Goal: Task Accomplishment & Management: Manage account settings

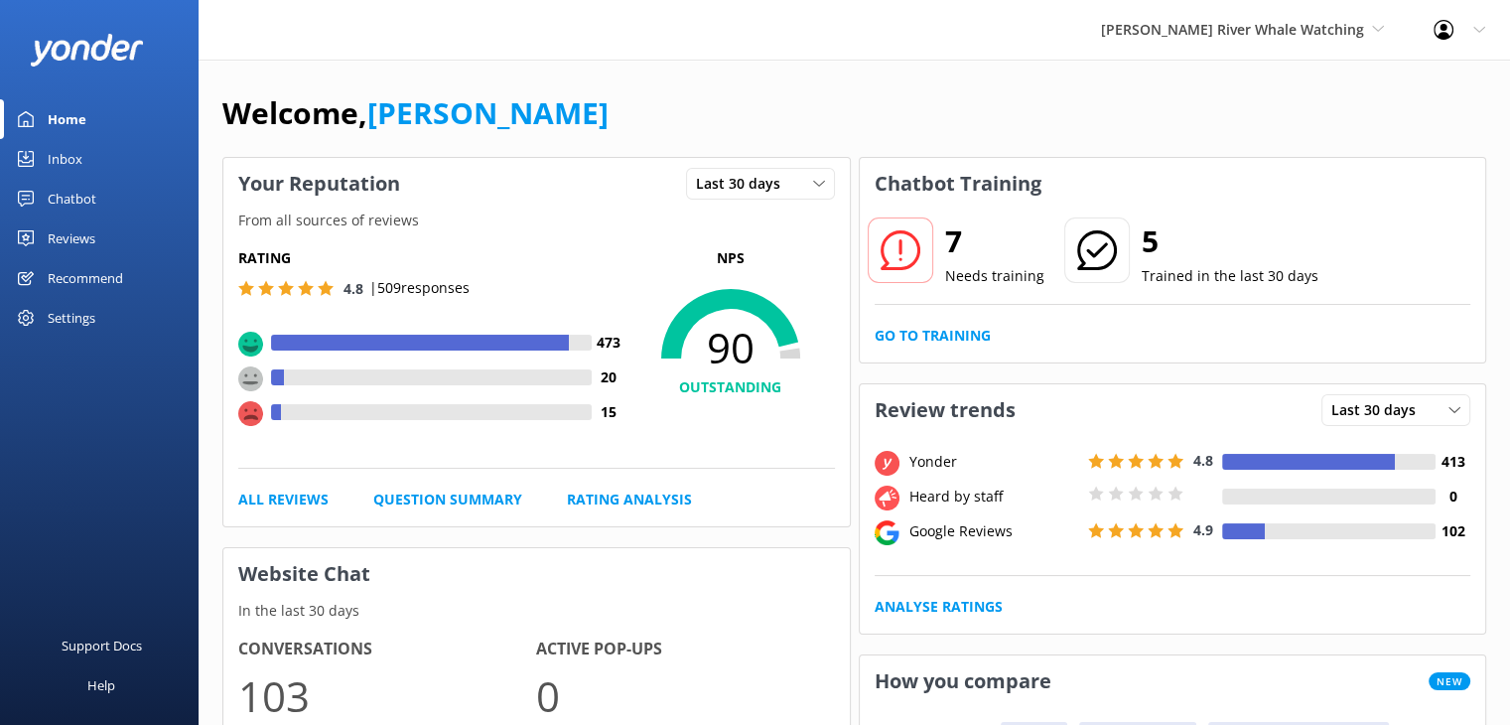
click at [75, 234] on div "Reviews" at bounding box center [72, 238] width 48 height 40
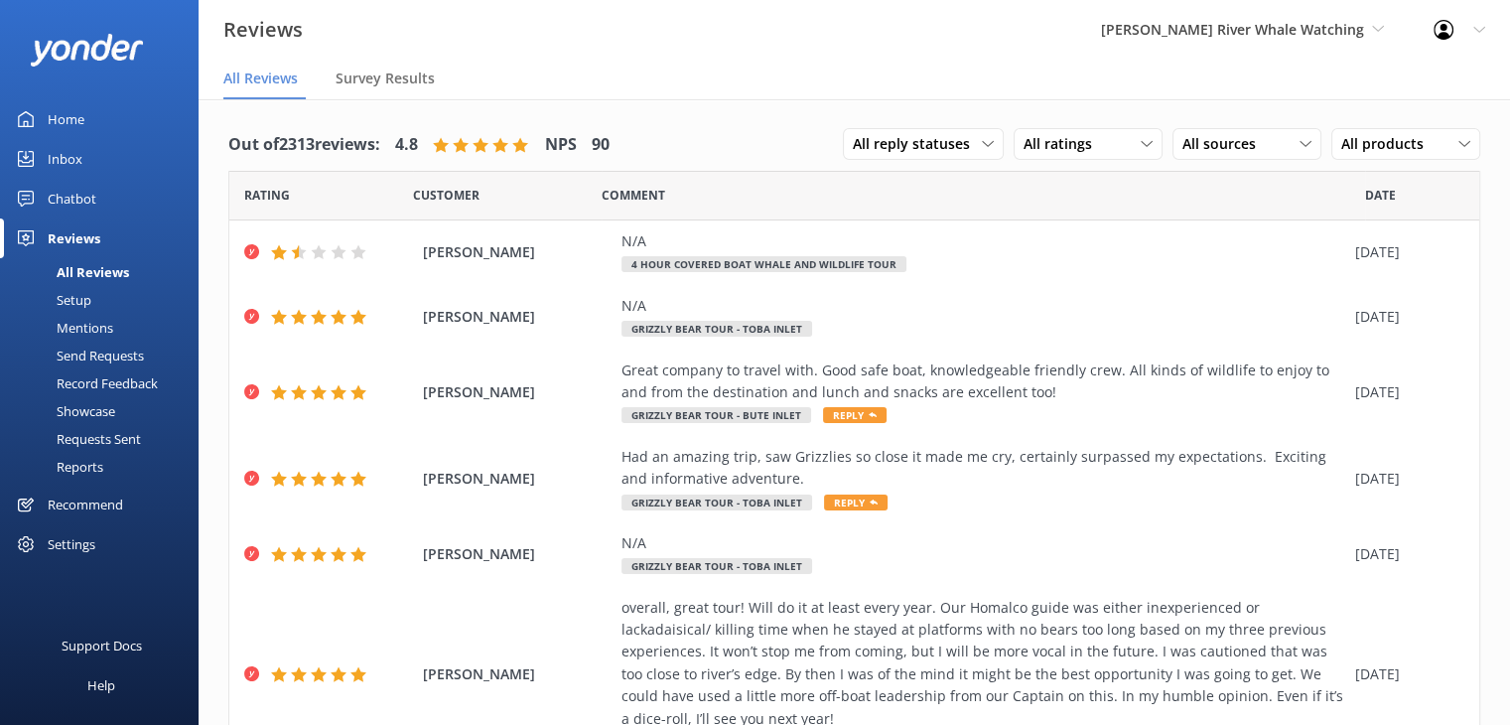
click at [76, 203] on div "Chatbot" at bounding box center [72, 199] width 49 height 40
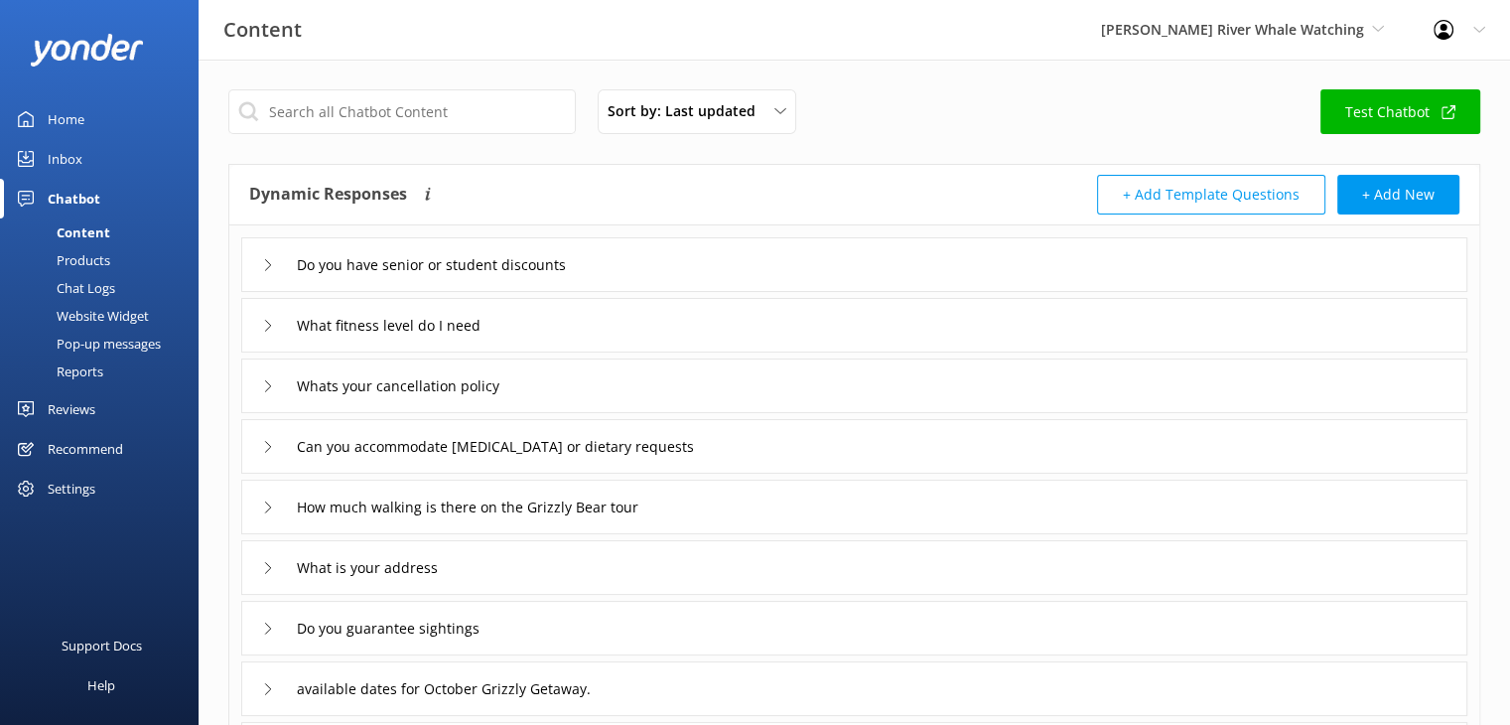
click at [111, 342] on div "Pop-up messages" at bounding box center [86, 344] width 149 height 28
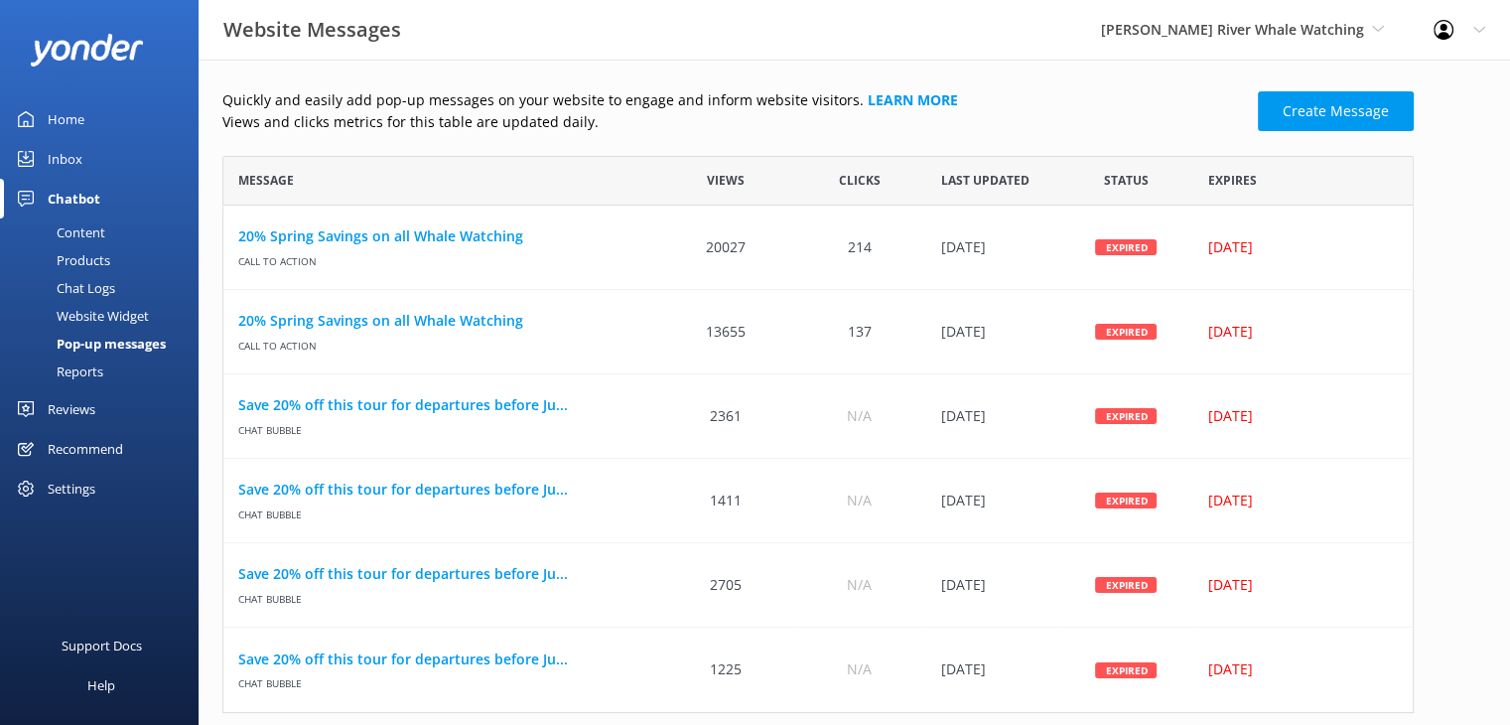
click at [1202, 8] on div "[PERSON_NAME] River Whale Watching Wildcoast Adventures [PERSON_NAME] River Wha…" at bounding box center [1242, 30] width 333 height 60
click at [1195, 71] on link "Wildcoast Adventures" at bounding box center [1175, 84] width 199 height 48
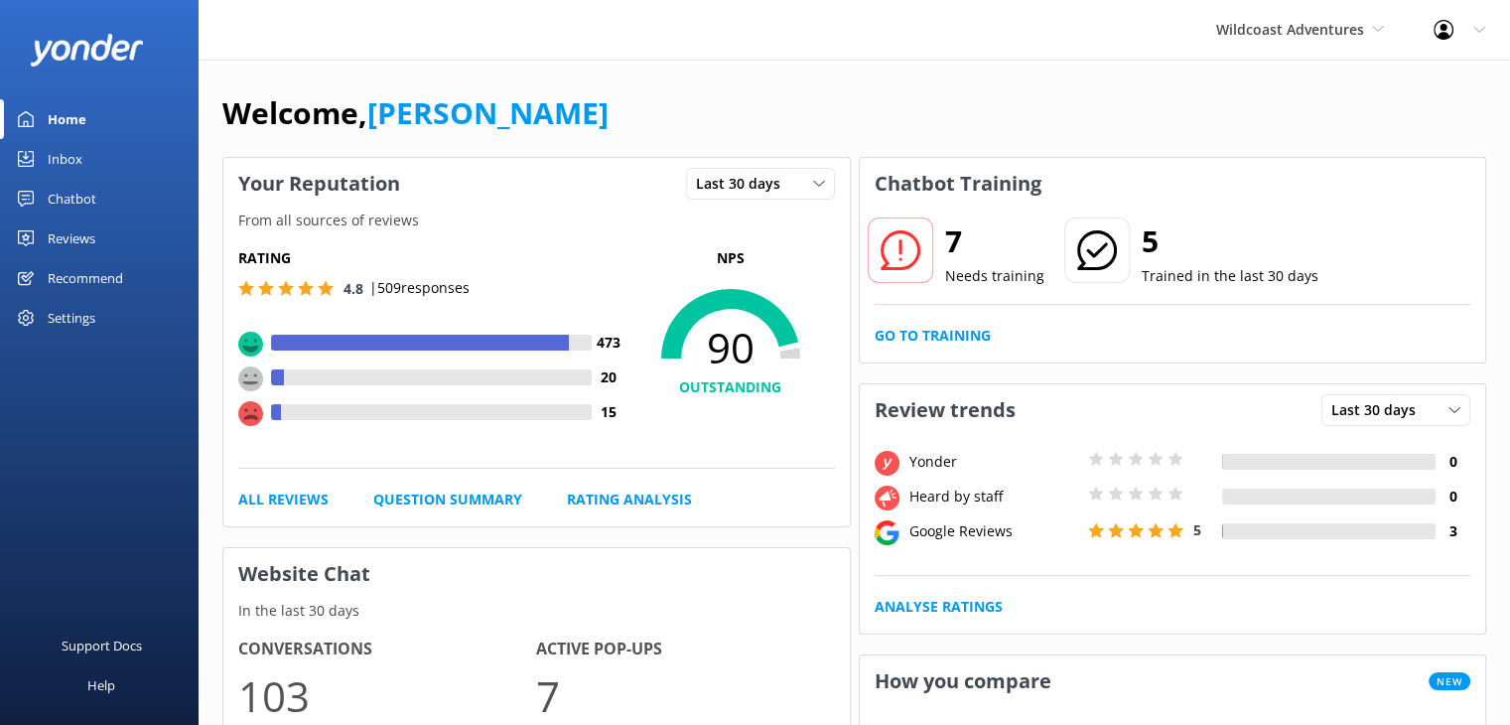
click at [80, 233] on div "Reviews" at bounding box center [72, 238] width 48 height 40
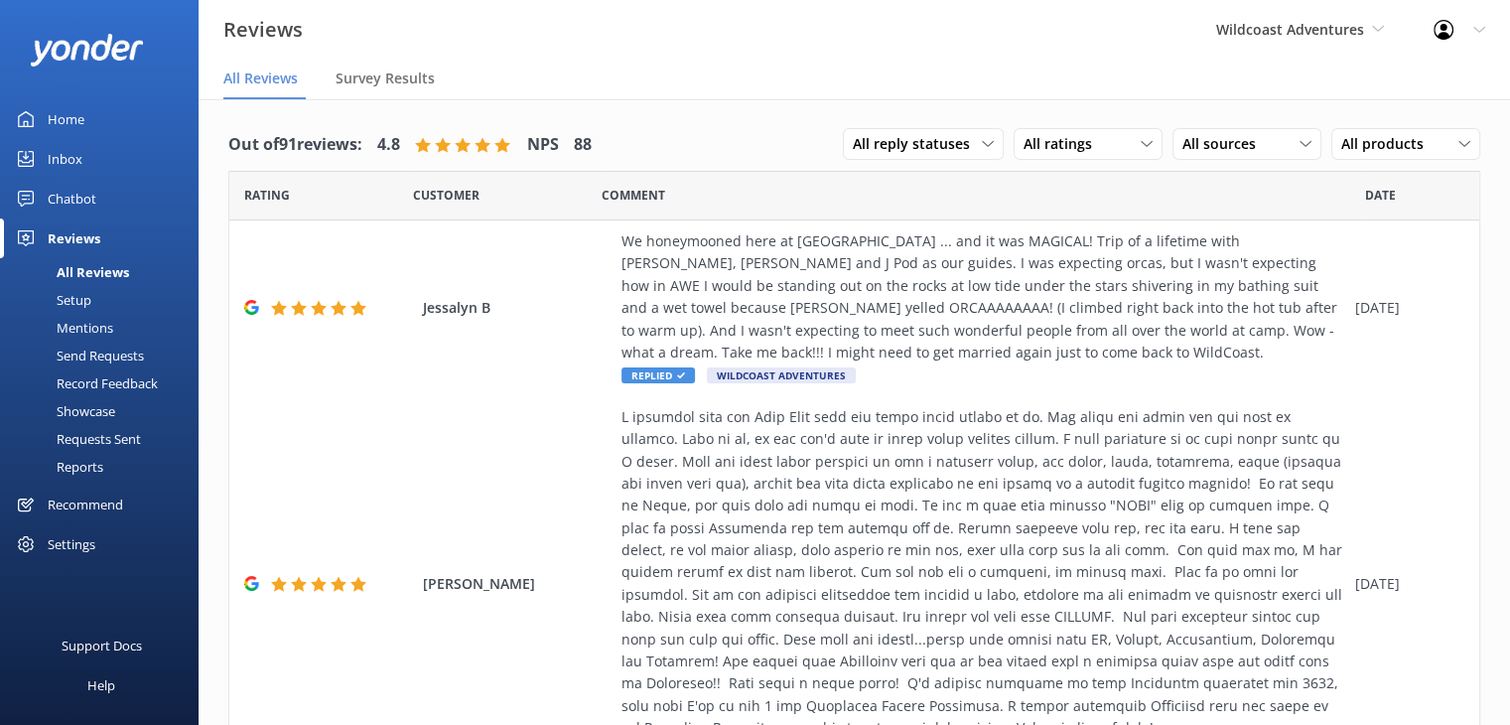
click at [74, 207] on div "Chatbot" at bounding box center [72, 199] width 49 height 40
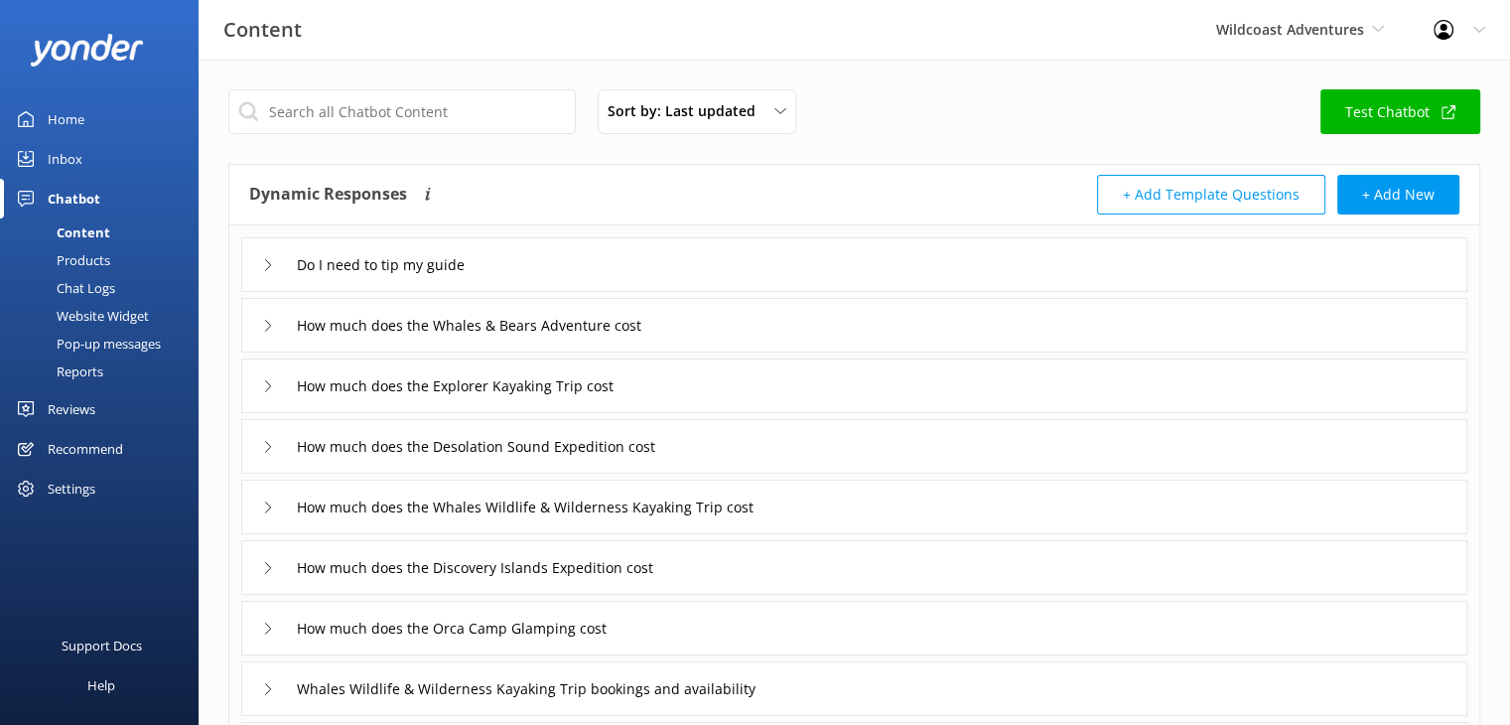
click at [100, 339] on div "Pop-up messages" at bounding box center [86, 344] width 149 height 28
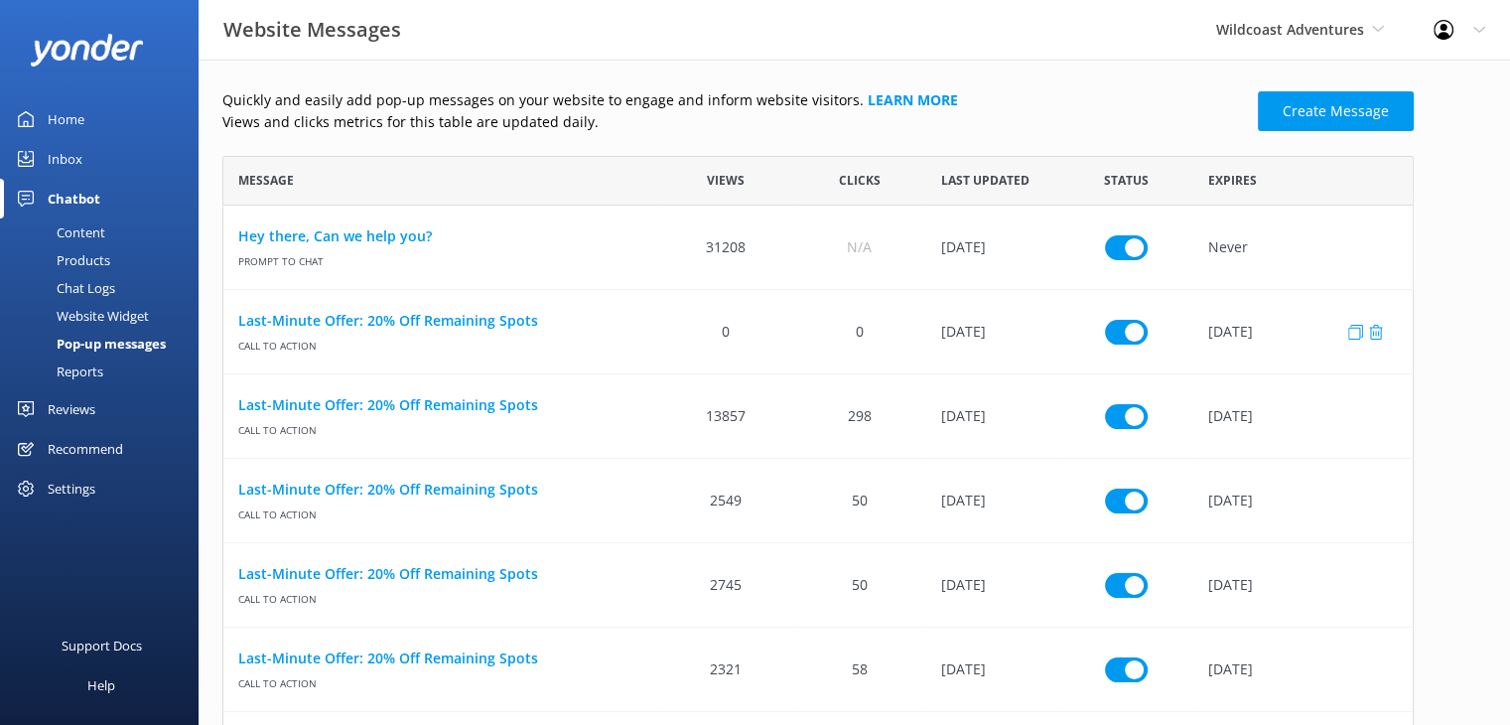
scroll to position [626, 1175]
click at [1112, 331] on input "row" at bounding box center [1126, 331] width 43 height 25
checkbox input "false"
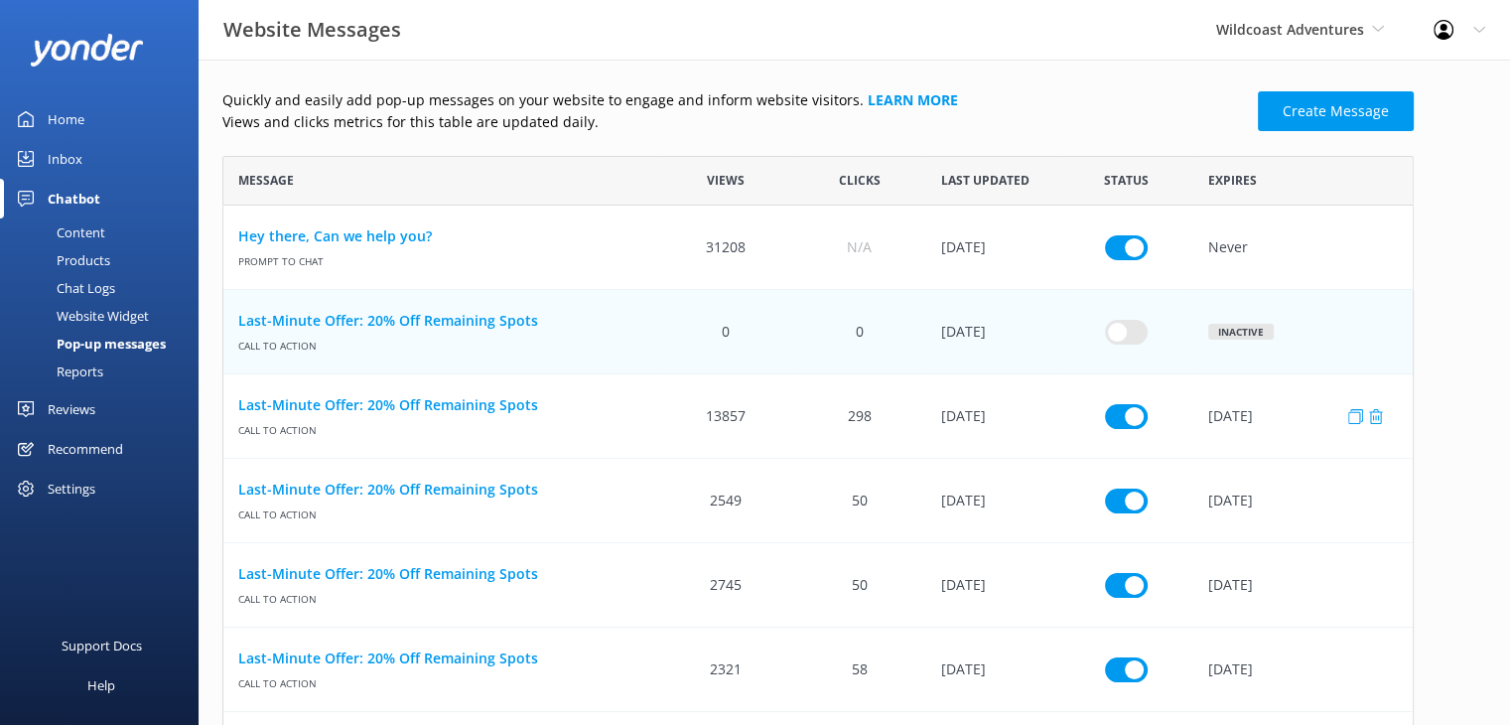
click at [1120, 419] on input "row" at bounding box center [1126, 415] width 43 height 25
checkbox input "false"
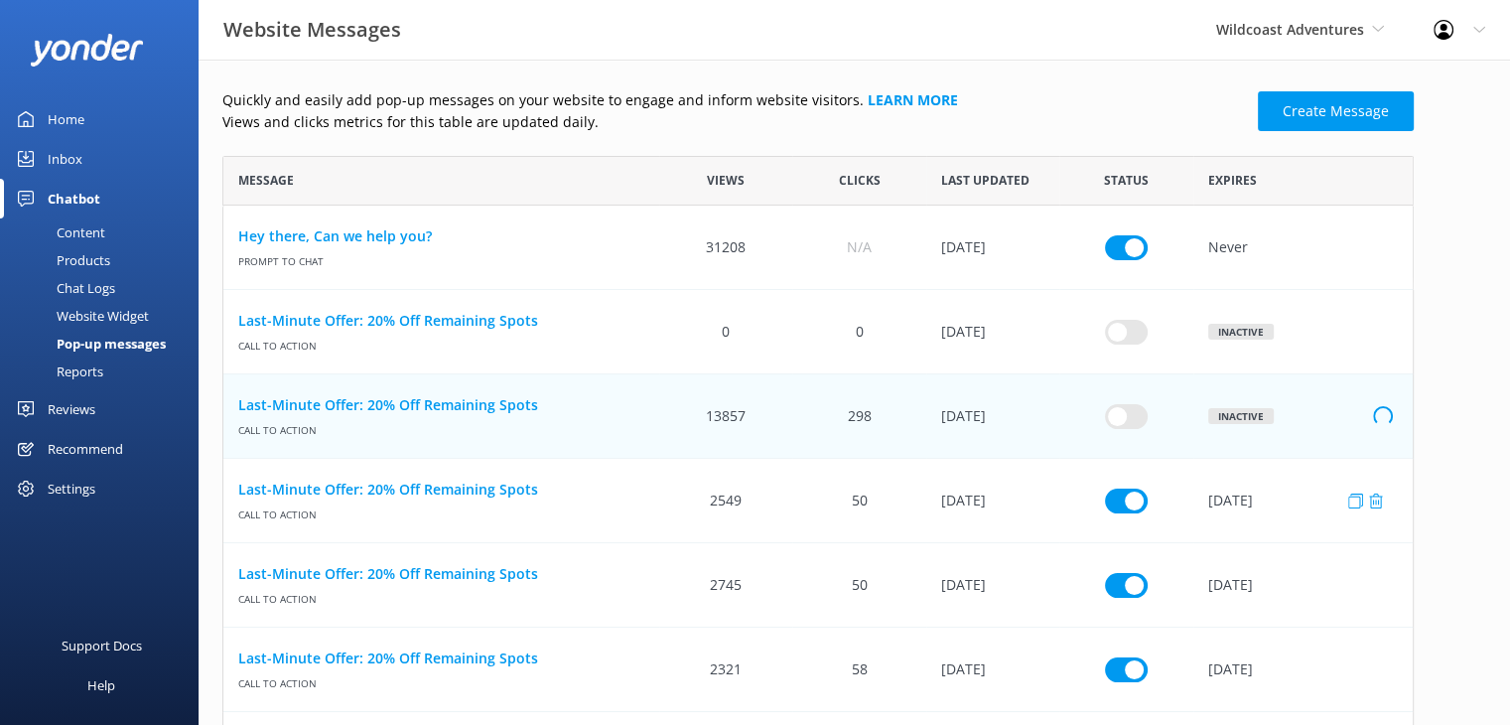
click at [1120, 501] on input "row" at bounding box center [1126, 499] width 43 height 25
checkbox input "false"
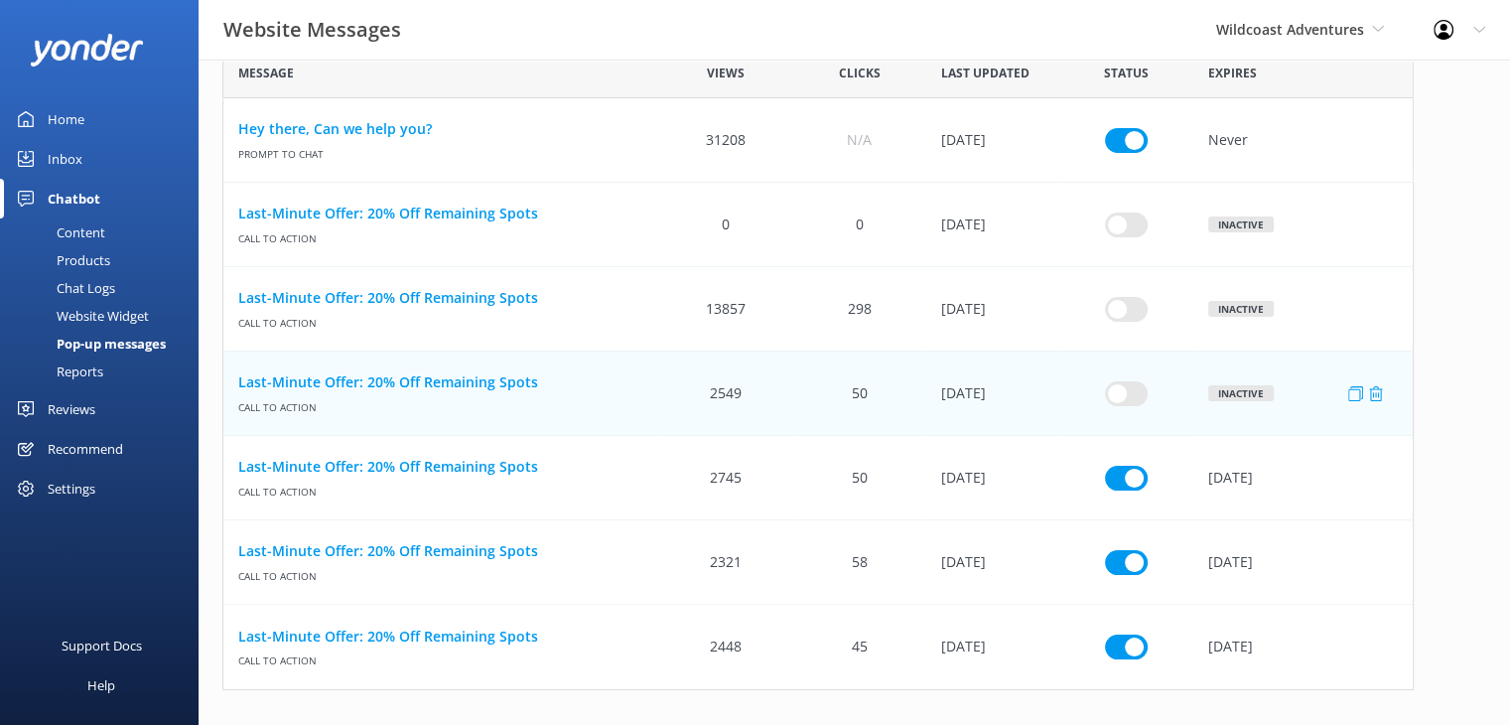
scroll to position [111, 0]
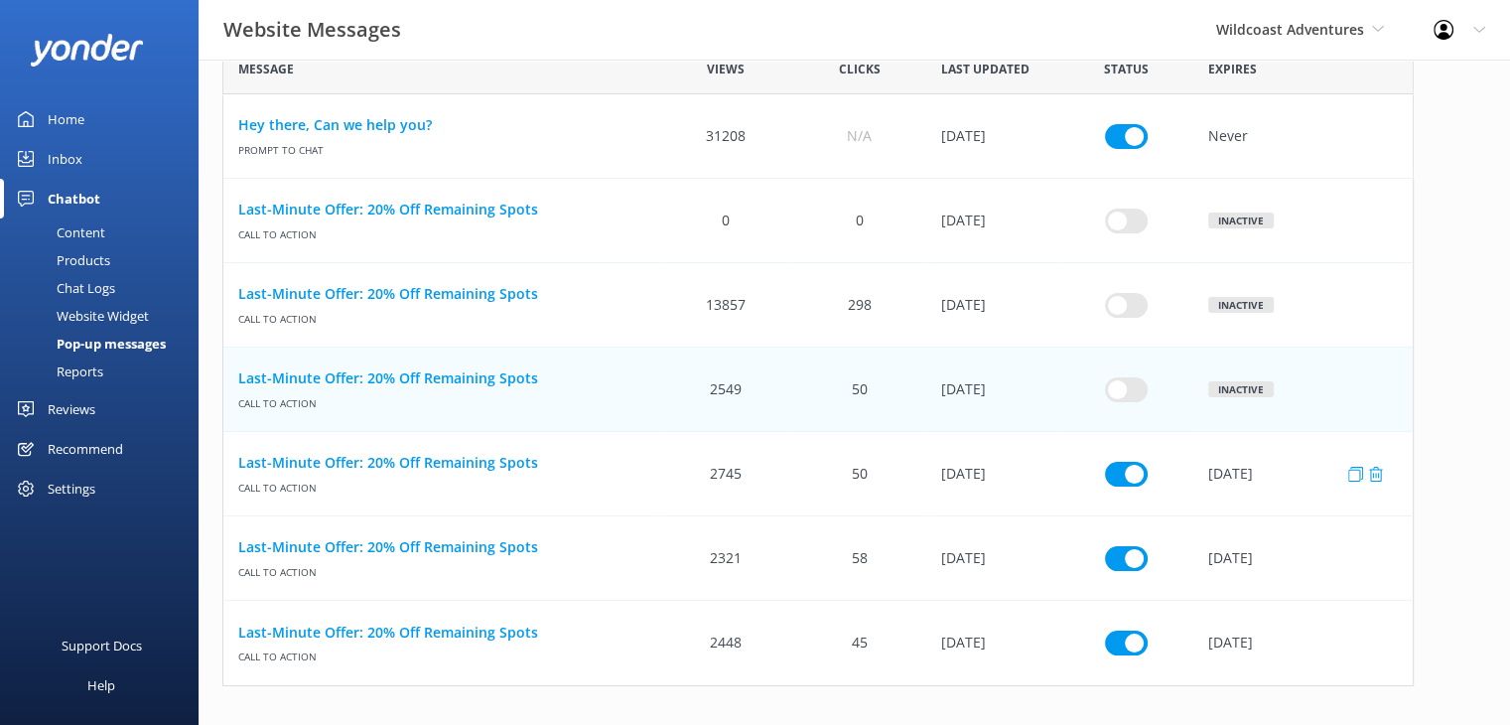
click at [1116, 485] on div "row" at bounding box center [1125, 474] width 133 height 84
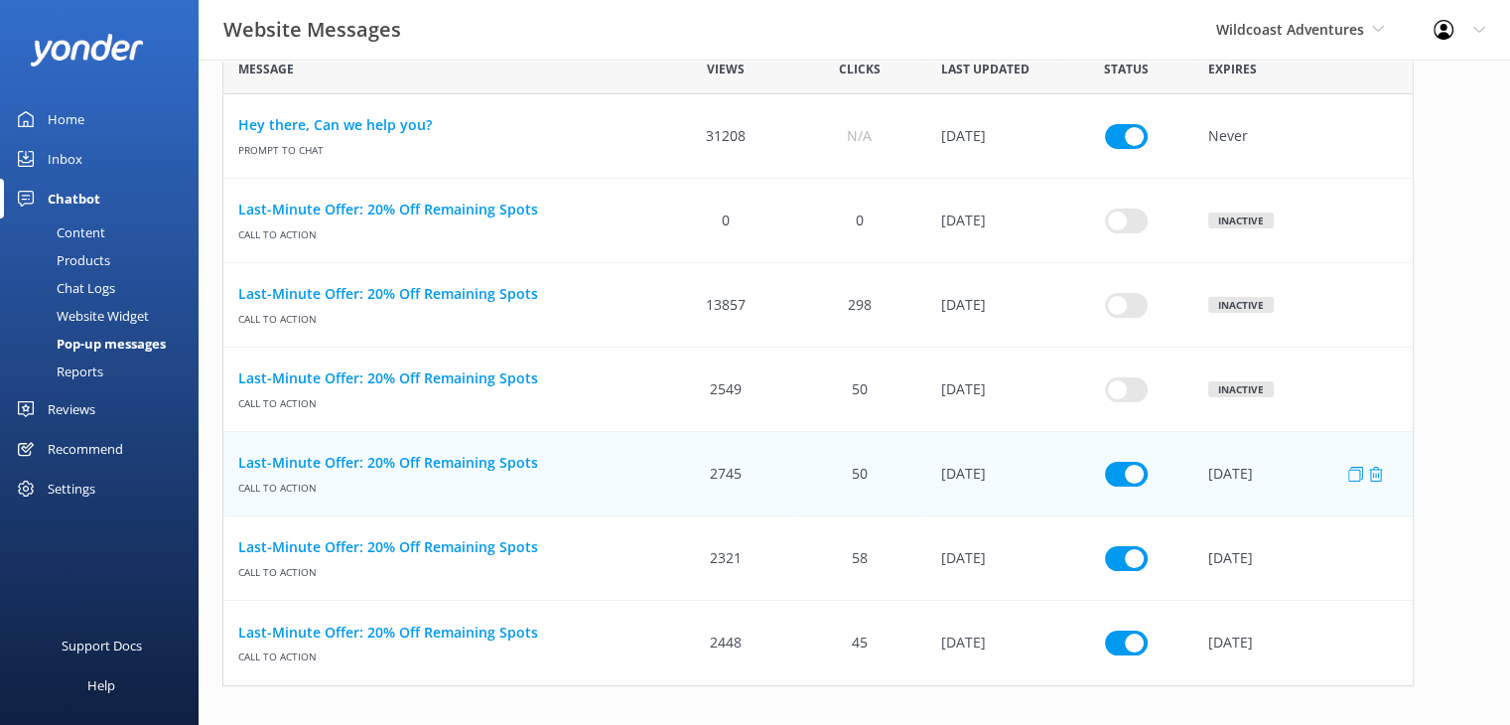
click at [1115, 481] on input "row" at bounding box center [1126, 473] width 43 height 25
checkbox input "false"
click at [1119, 561] on input "row" at bounding box center [1126, 557] width 43 height 25
checkbox input "false"
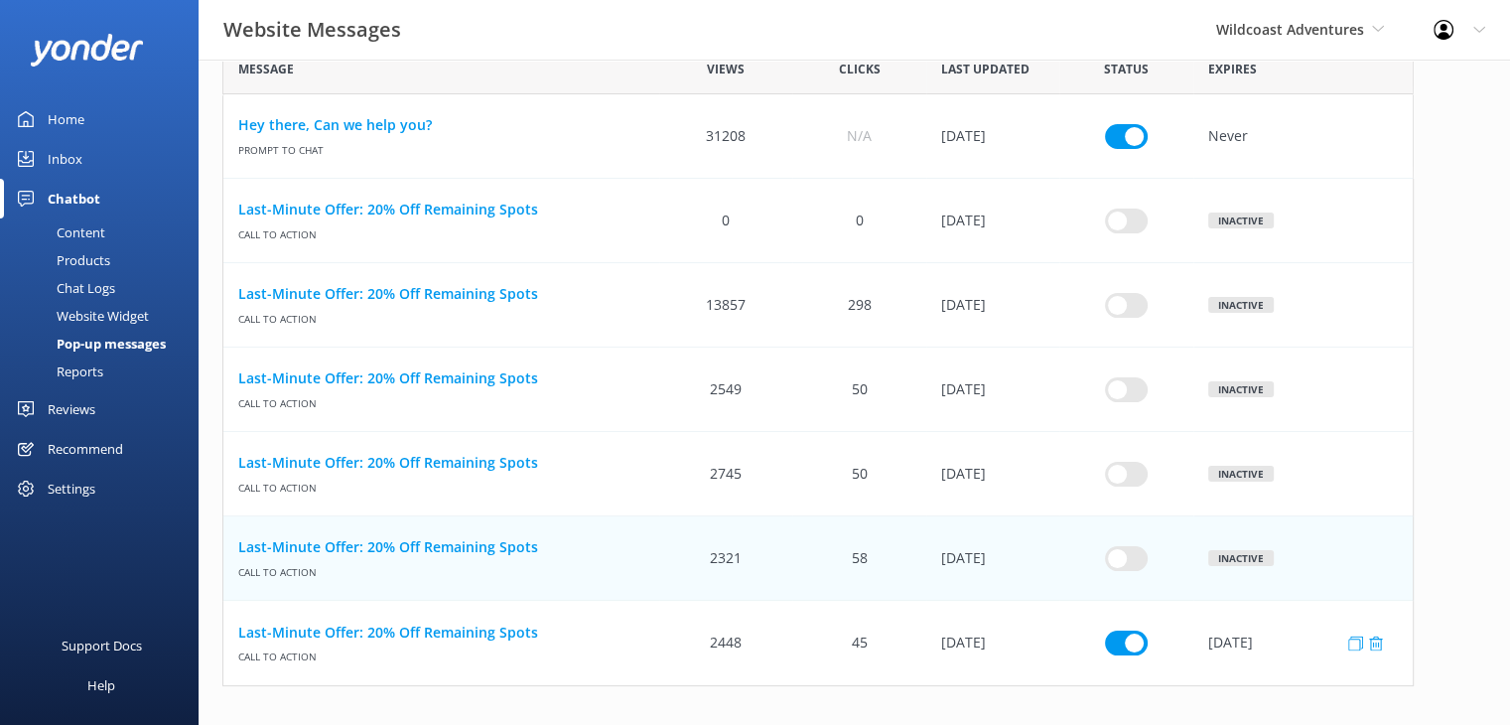
click at [1113, 663] on div "row" at bounding box center [1125, 643] width 133 height 84
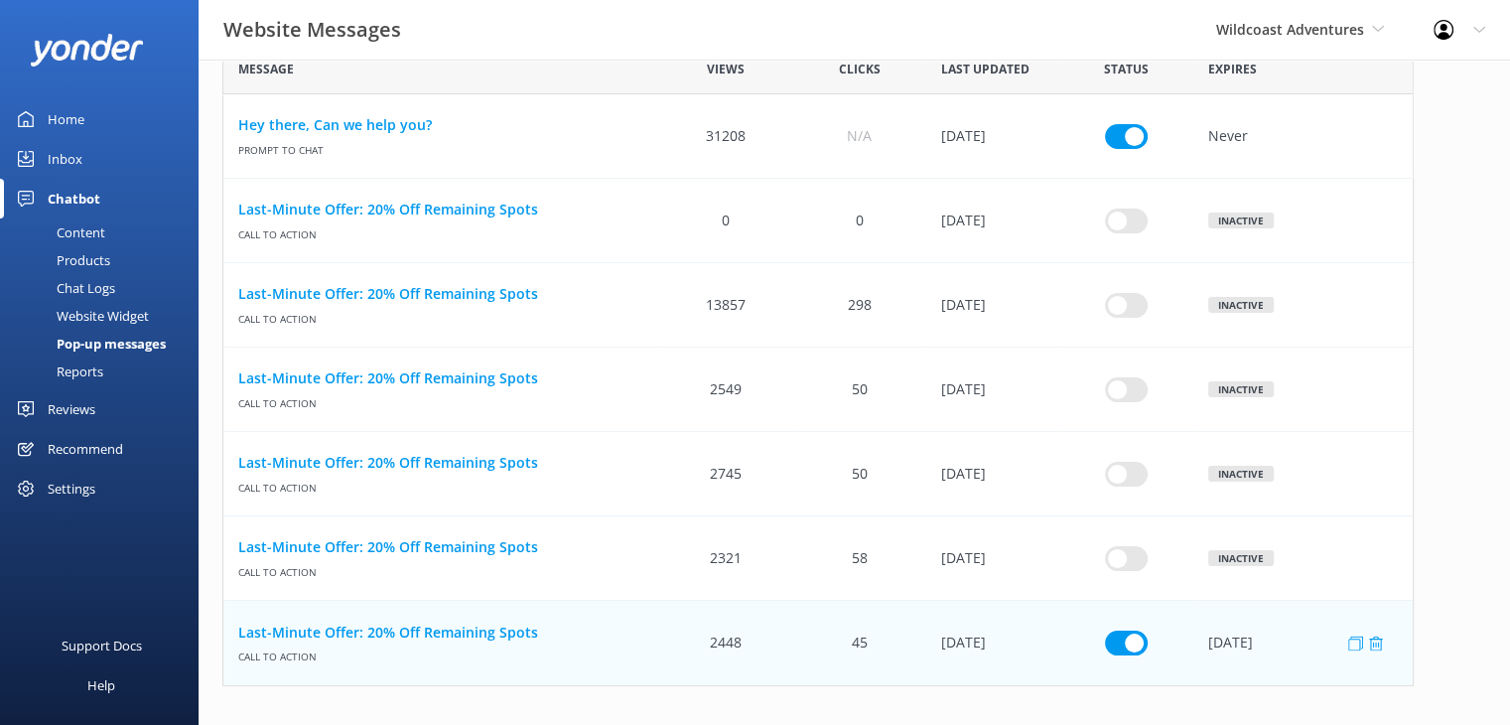
click at [1122, 650] on input "row" at bounding box center [1126, 642] width 43 height 25
checkbox input "false"
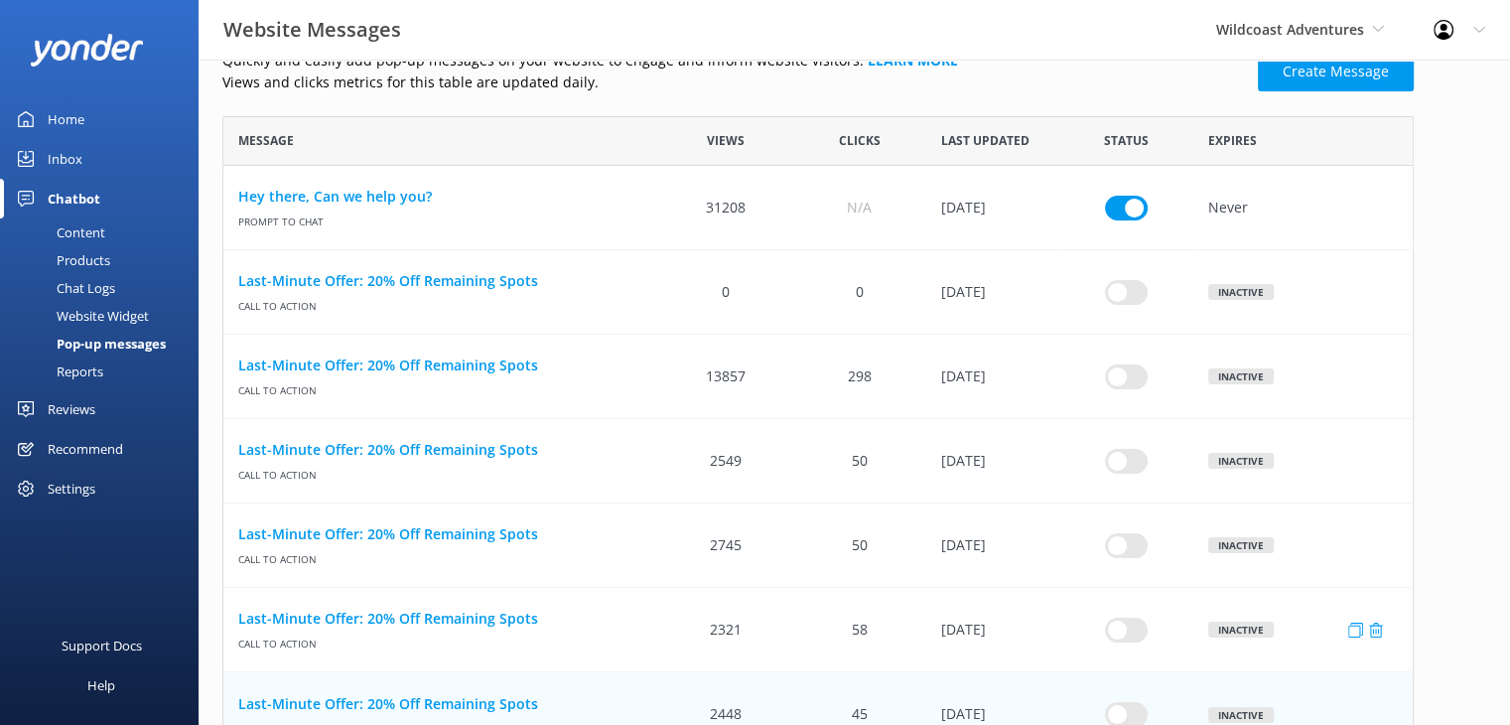
scroll to position [0, 0]
